Goal: Navigation & Orientation: Find specific page/section

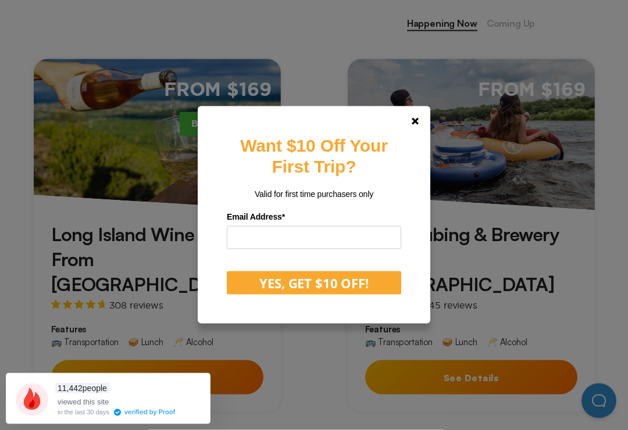
scroll to position [518, 0]
click at [426, 130] on link at bounding box center [415, 122] width 28 height 28
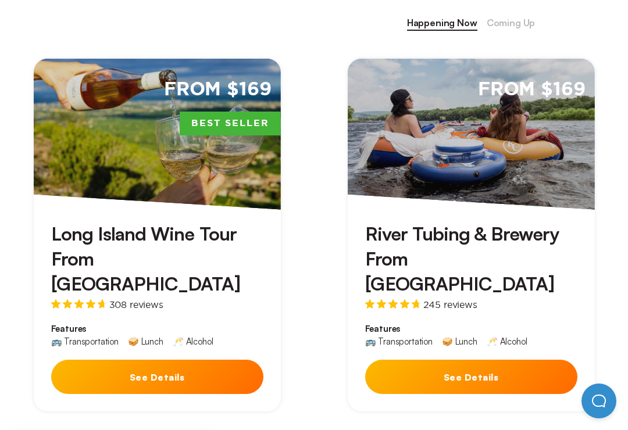
click at [492, 360] on button "See Details" at bounding box center [471, 377] width 212 height 34
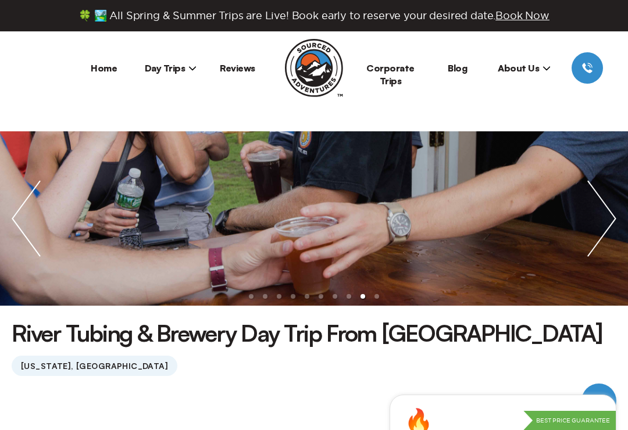
click at [185, 59] on li "Day Trips New York City Boston Chicago" at bounding box center [170, 67] width 67 height 31
click at [176, 73] on span "Day Trips" at bounding box center [171, 68] width 52 height 12
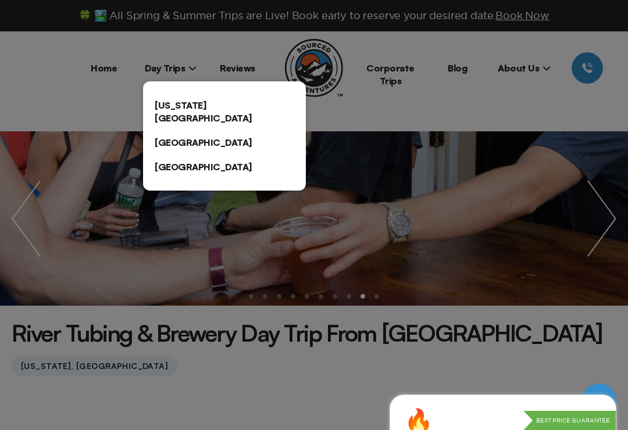
click at [235, 131] on link "[GEOGRAPHIC_DATA]" at bounding box center [224, 142] width 163 height 24
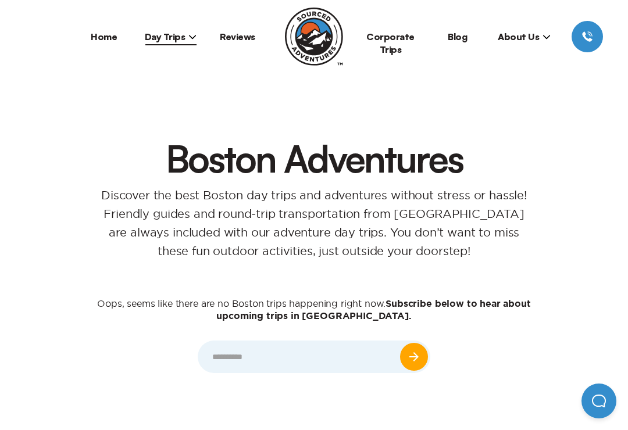
click at [454, 126] on div "Boston Adventures Discover the best Boston day trips and adventures without str…" at bounding box center [314, 293] width 582 height 362
click at [422, 172] on h1 "Boston Adventures" at bounding box center [314, 158] width 512 height 37
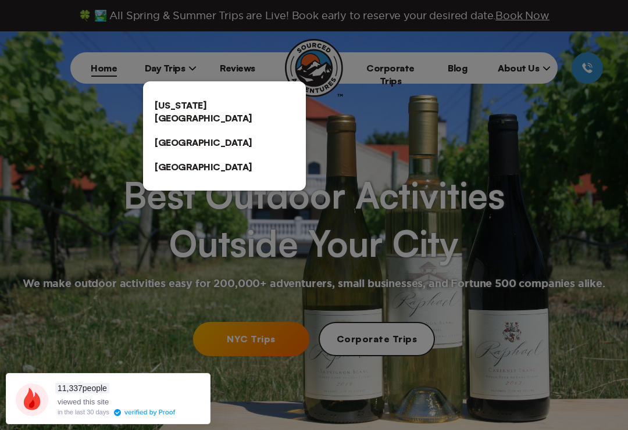
click at [241, 130] on link "[GEOGRAPHIC_DATA]" at bounding box center [224, 142] width 163 height 24
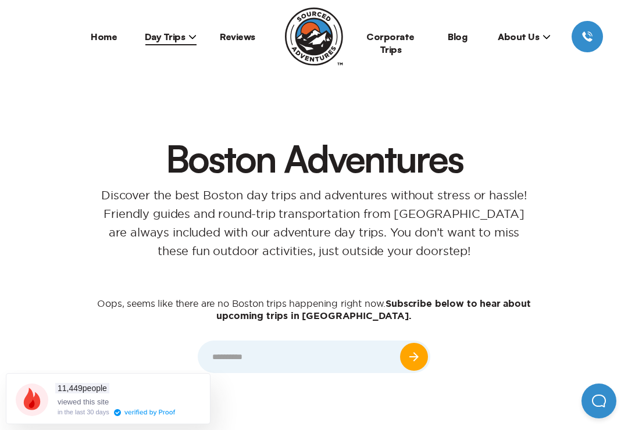
click at [177, 33] on span "Day Trips" at bounding box center [171, 37] width 52 height 12
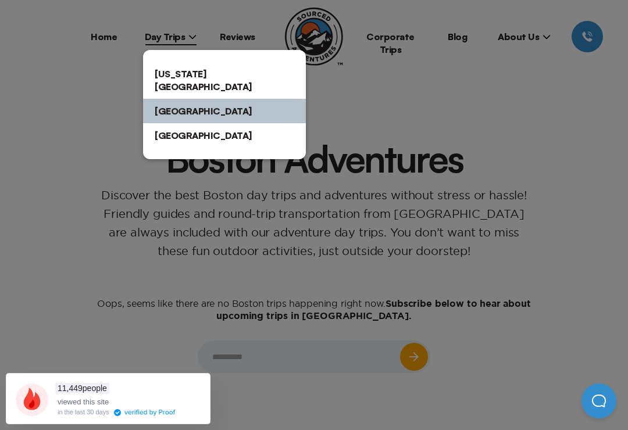
click at [213, 133] on link "[GEOGRAPHIC_DATA]" at bounding box center [224, 135] width 163 height 24
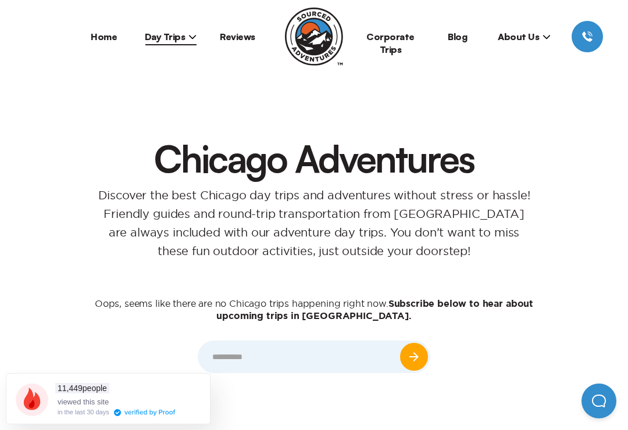
click at [166, 40] on span "Day Trips" at bounding box center [171, 37] width 52 height 12
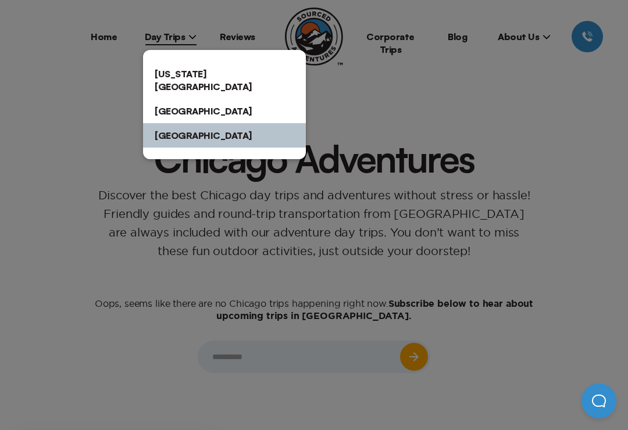
click at [189, 70] on link "[US_STATE][GEOGRAPHIC_DATA]" at bounding box center [224, 80] width 163 height 37
